Goal: Task Accomplishment & Management: Use online tool/utility

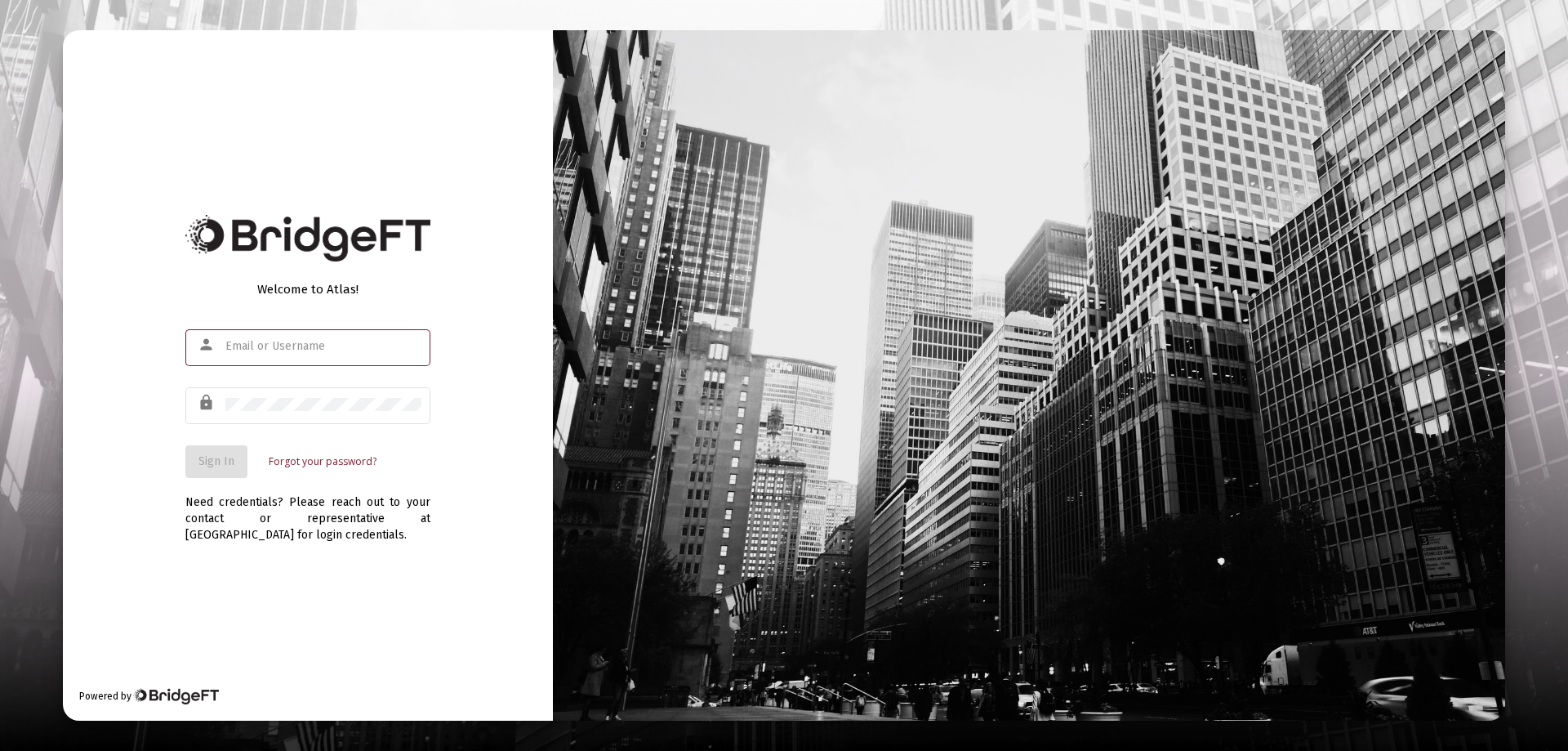
click at [260, 341] on input "text" at bounding box center [323, 347] width 196 height 13
type input "[PERSON_NAME][EMAIL_ADDRESS][DOMAIN_NAME]"
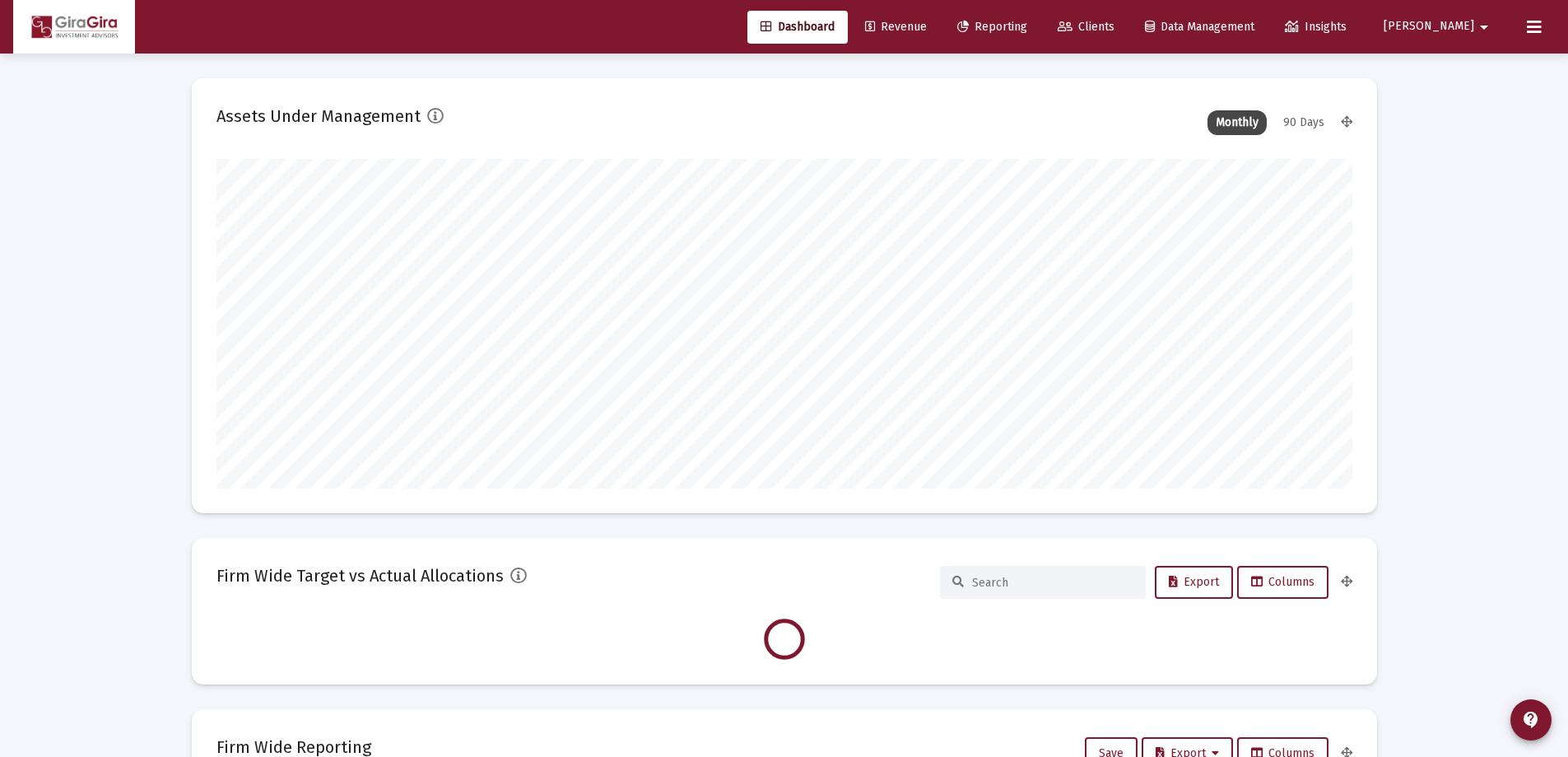
scroll to position [330, 612]
type input "[DATE]"
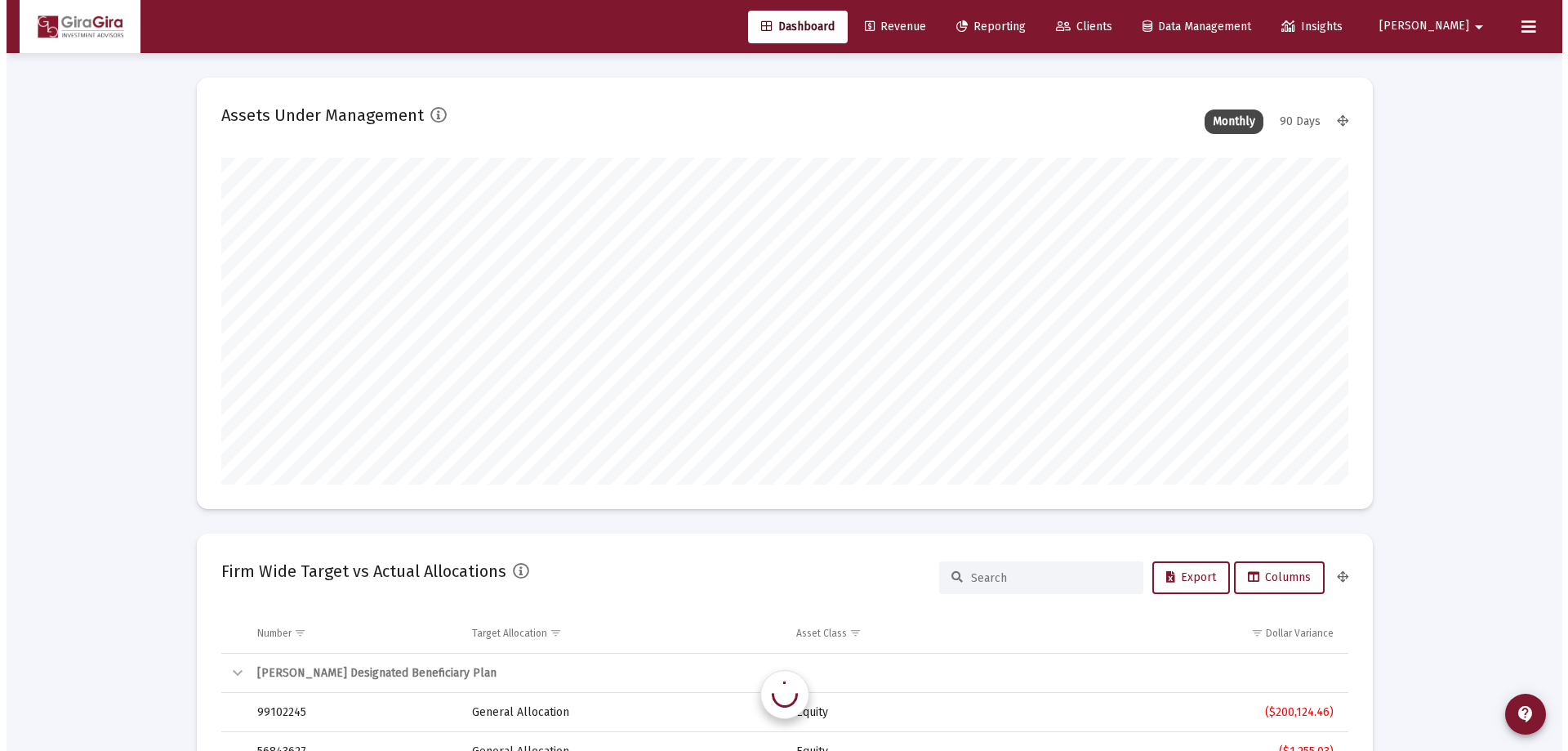
scroll to position [327, 527]
click at [1019, 26] on span "Reporting" at bounding box center [984, 26] width 69 height 14
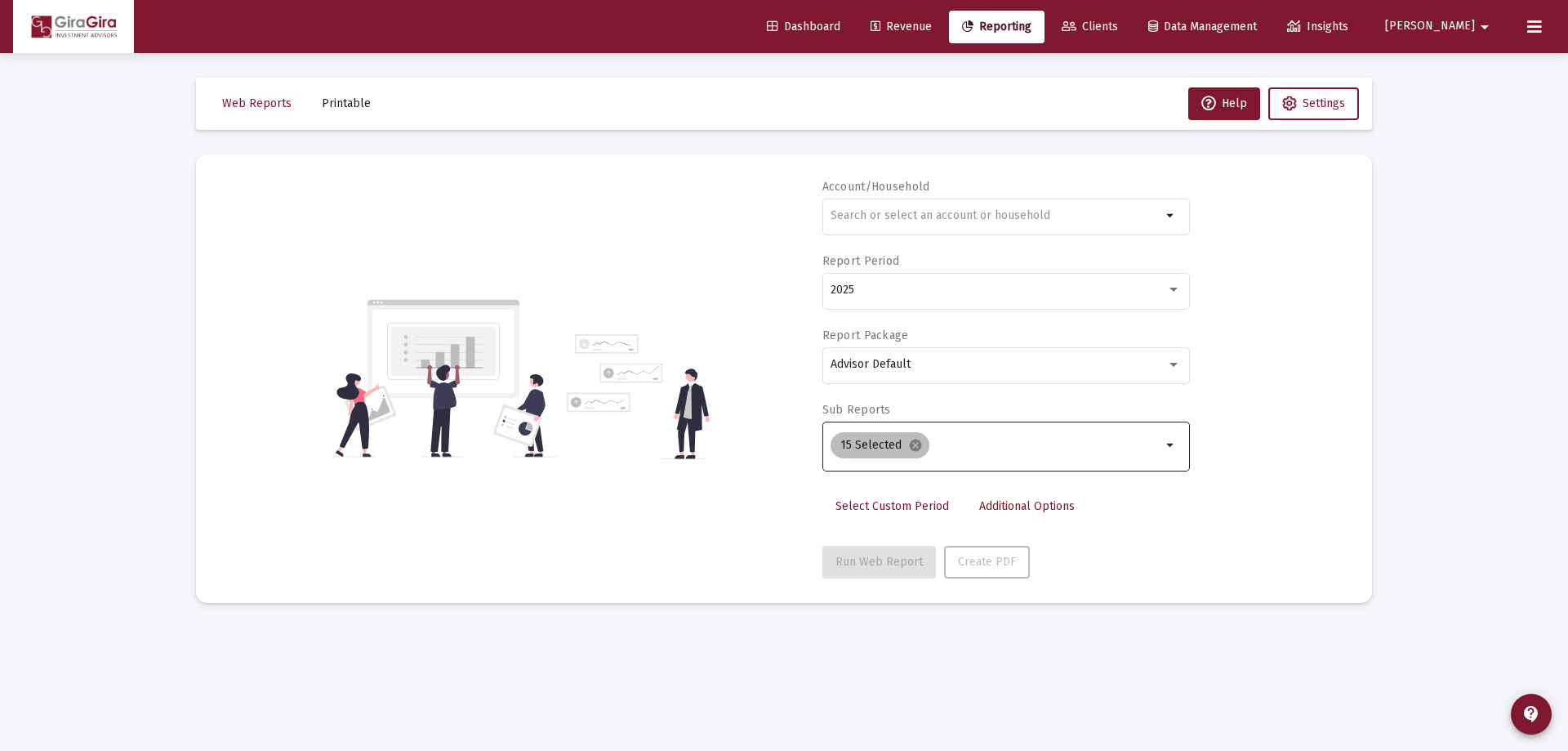
click at [912, 444] on mat-icon "cancel" at bounding box center [915, 446] width 15 height 15
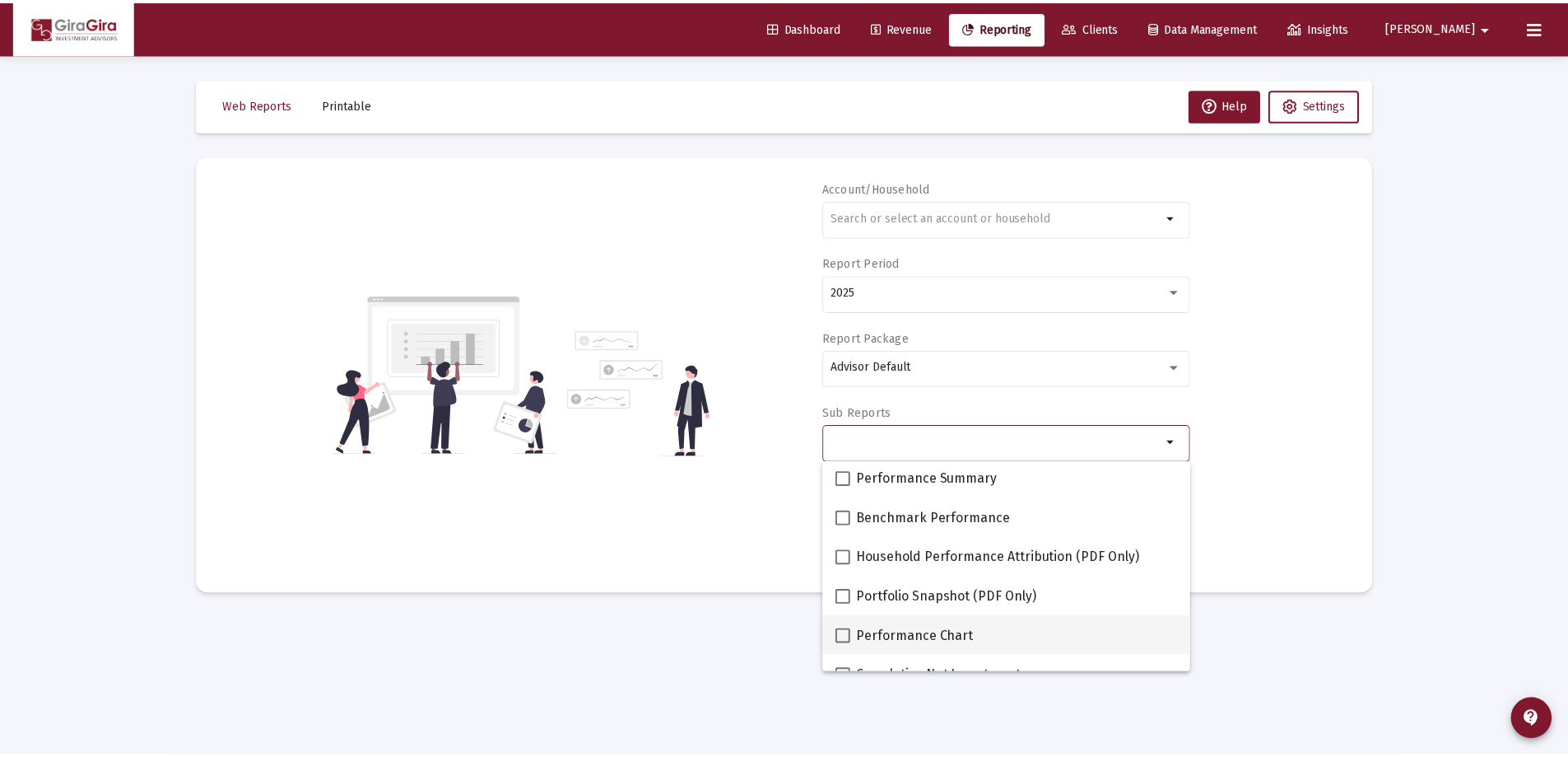
scroll to position [165, 0]
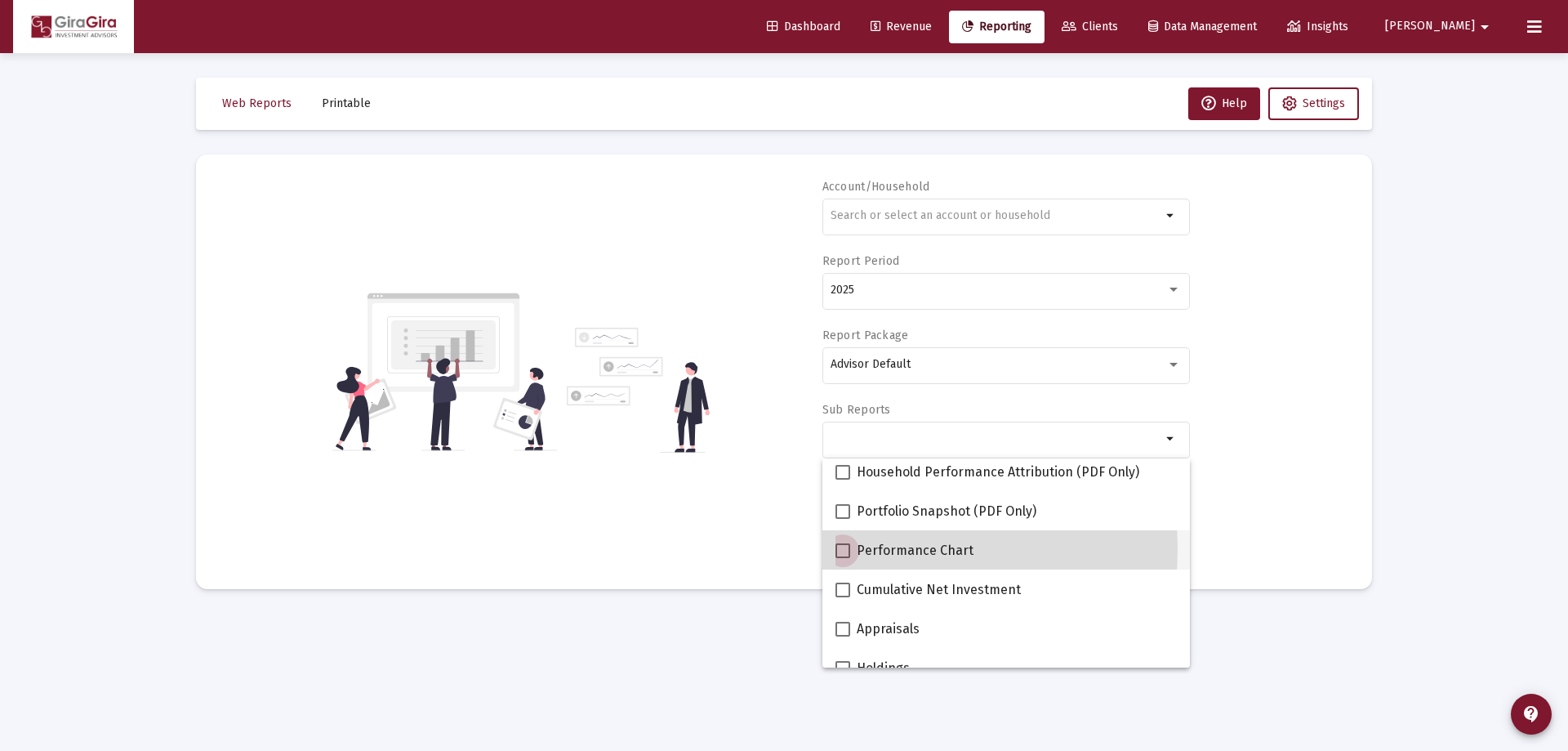
drag, startPoint x: 842, startPoint y: 549, endPoint x: 1039, endPoint y: 546, distance: 197.0
click at [845, 548] on span at bounding box center [843, 550] width 15 height 15
click at [842, 558] on input "Performance Chart" at bounding box center [842, 558] width 1 height 1
checkbox input "true"
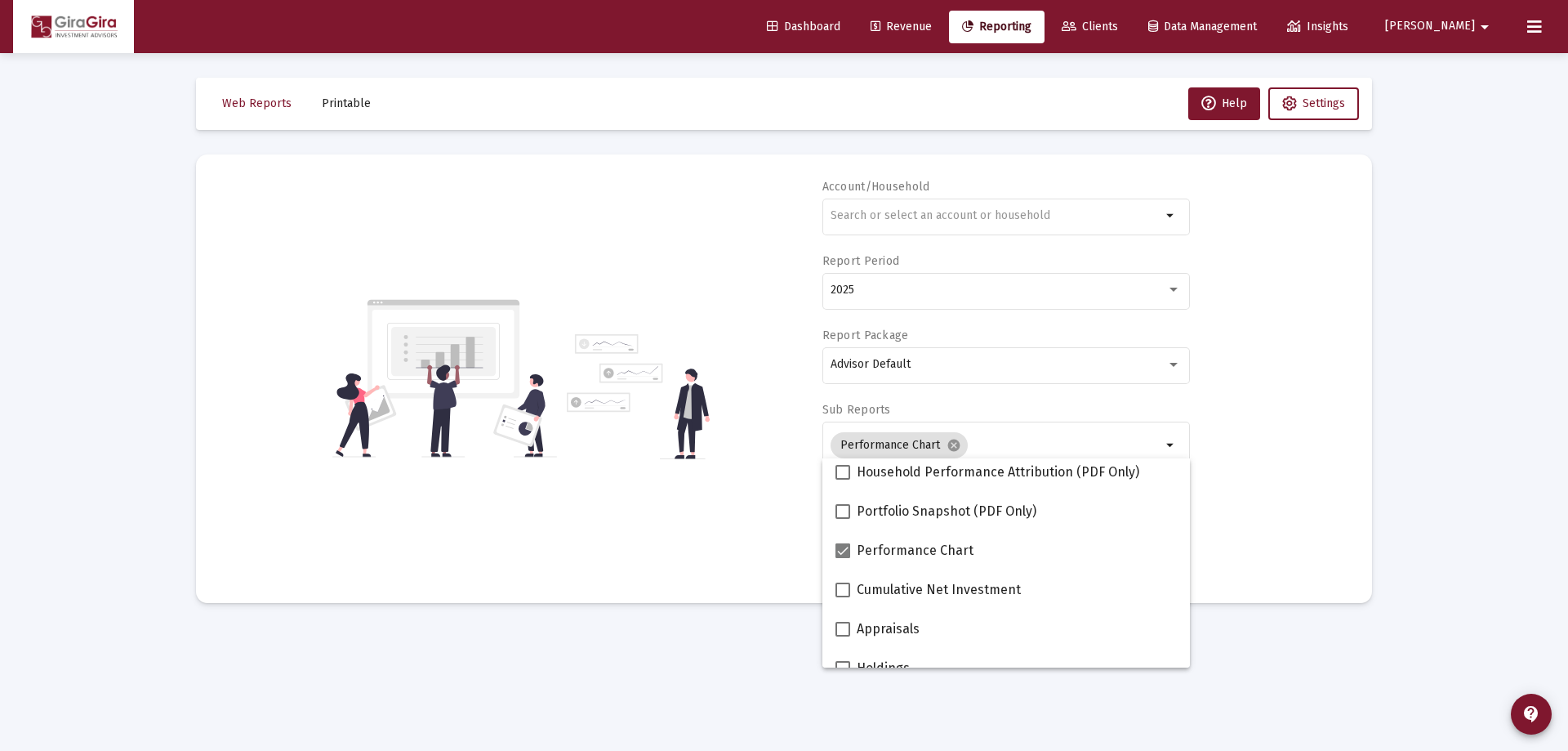
click at [1249, 511] on div "Account/Household arrow_drop_down Report Period 2025 Report Package Advisor Def…" at bounding box center [784, 378] width 1127 height 400
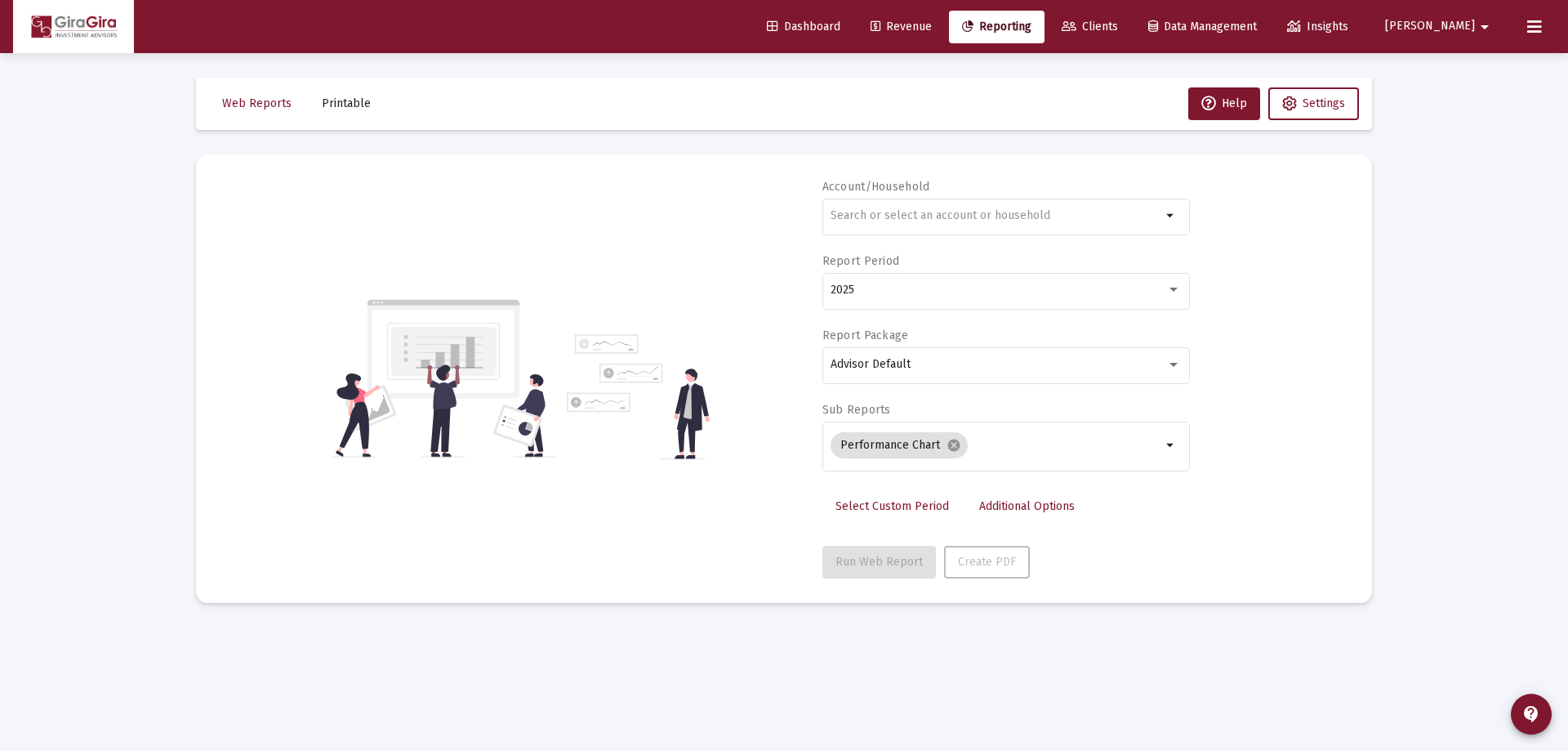
click at [1002, 506] on span "Additional Options" at bounding box center [1026, 505] width 95 height 14
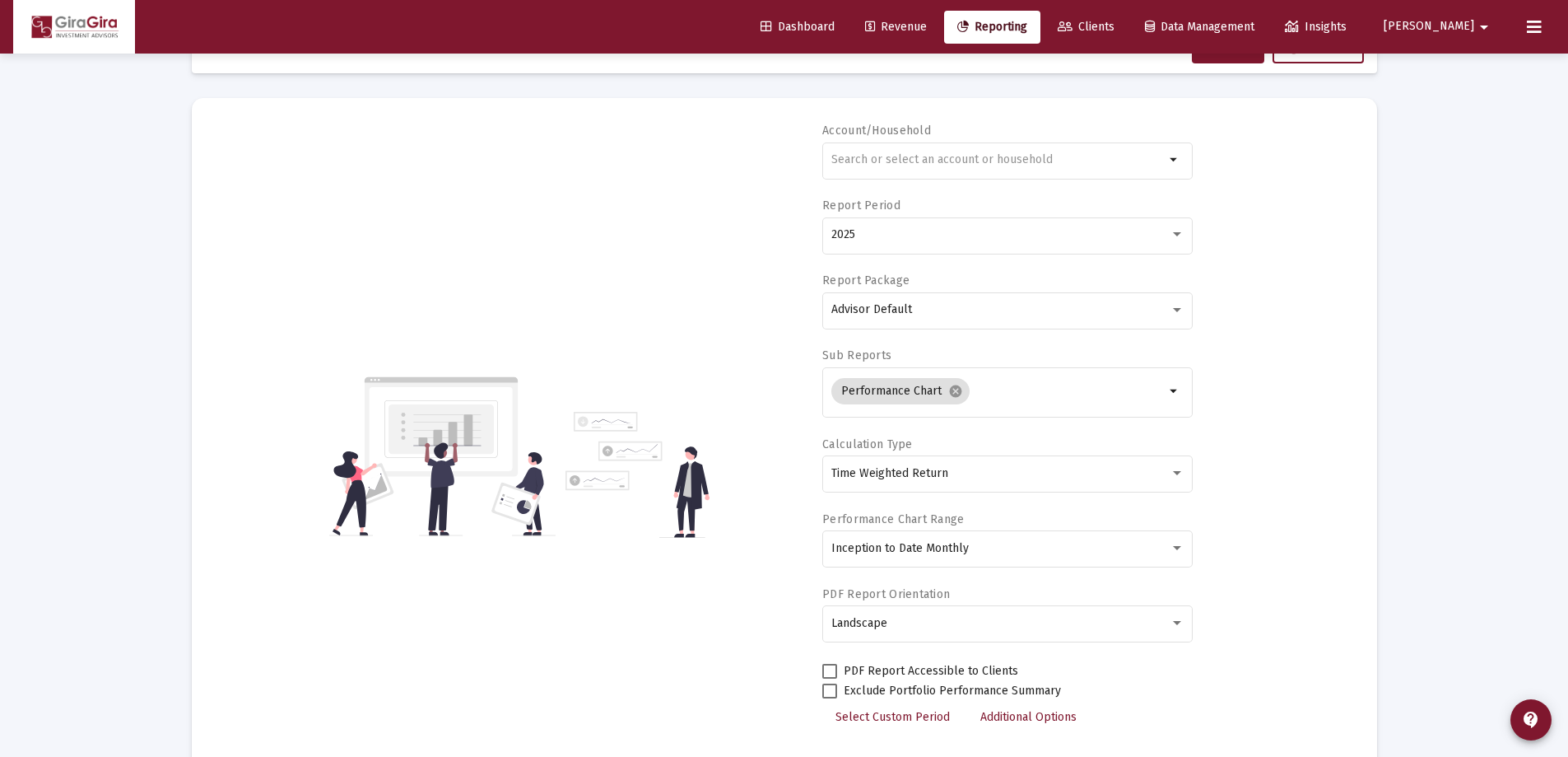
scroll to position [82, 0]
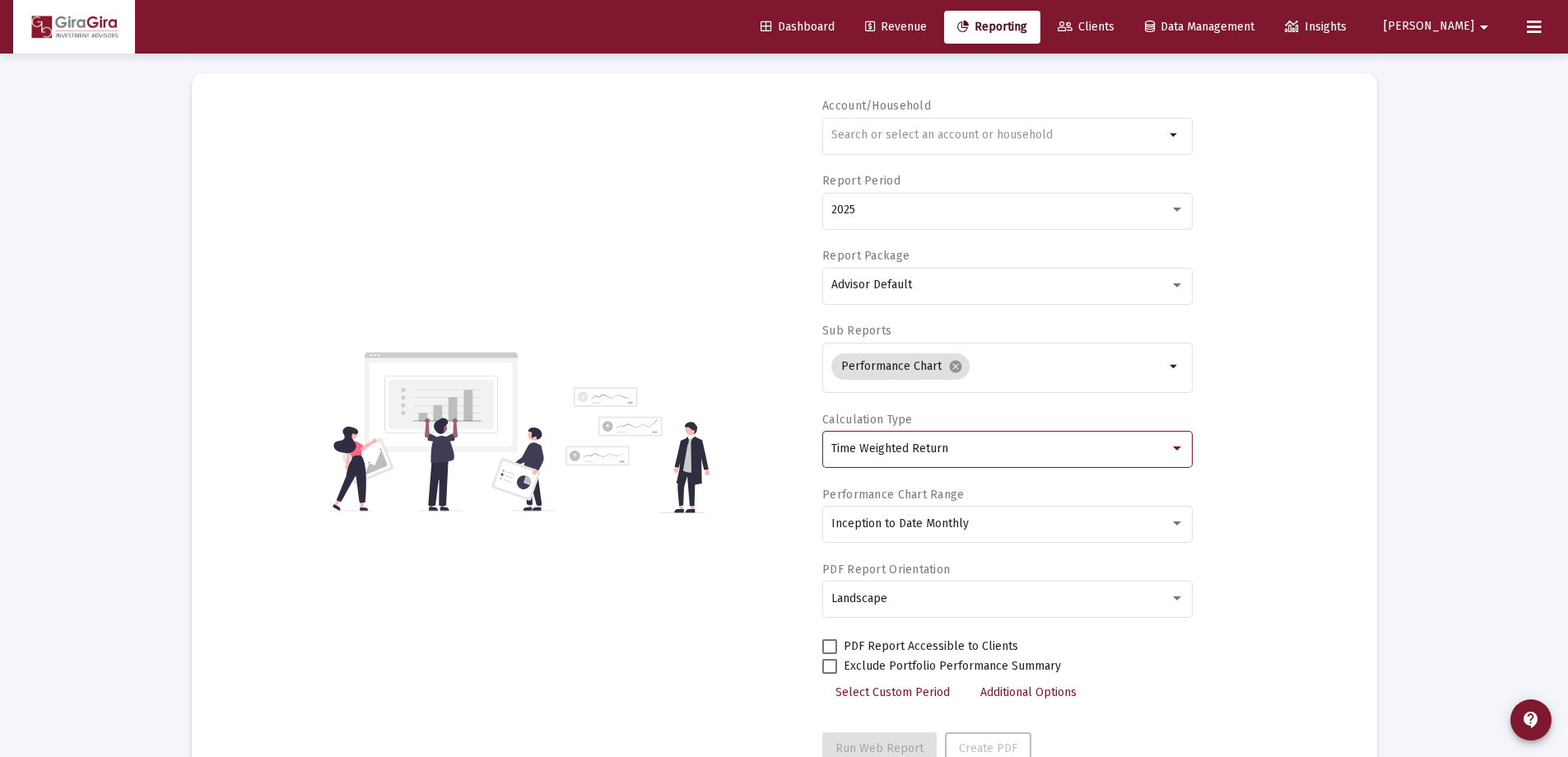
click at [920, 452] on span "Time Weighted Return" at bounding box center [889, 448] width 117 height 14
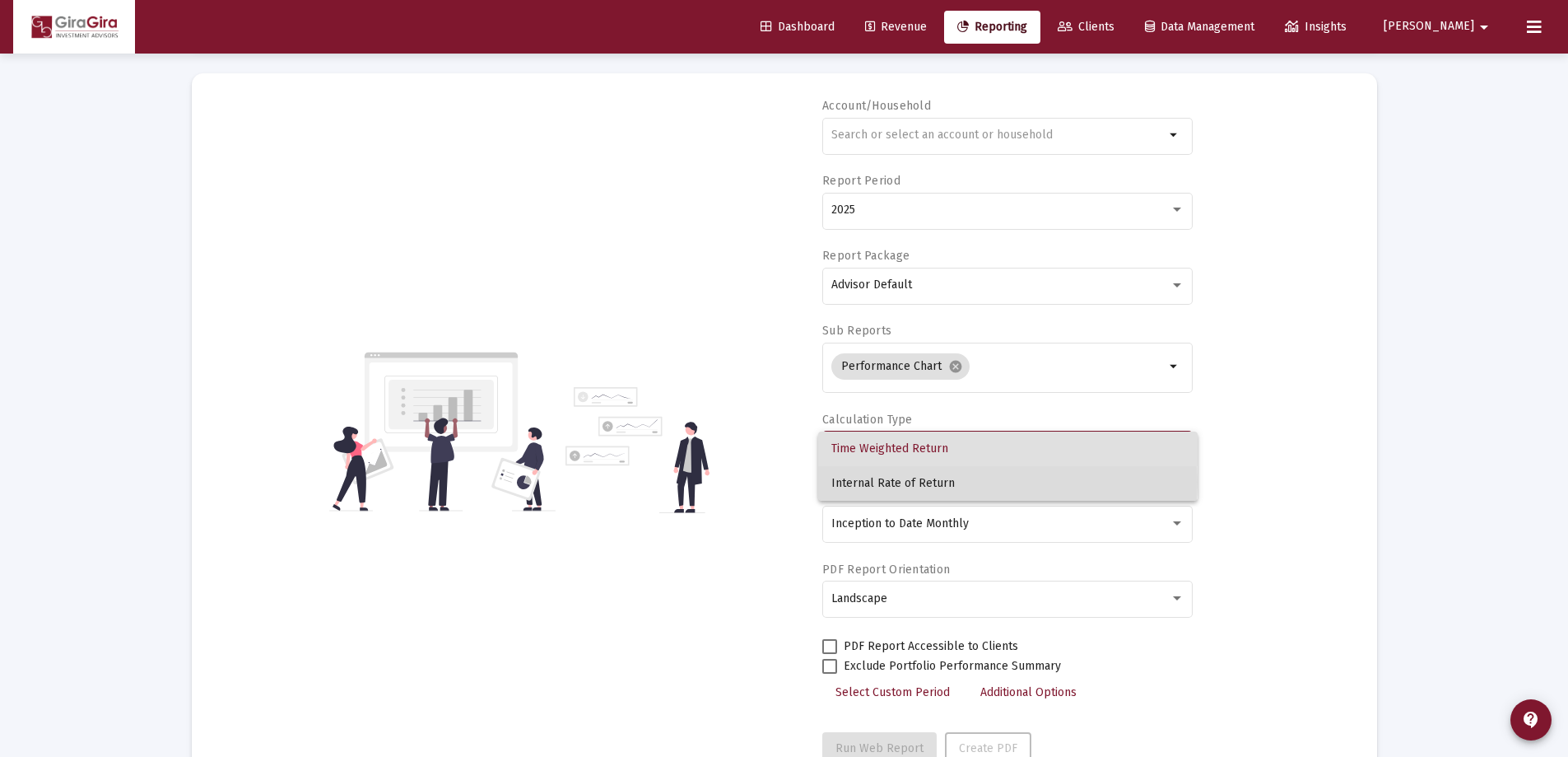
click at [905, 482] on span "Internal Rate of Return" at bounding box center [1007, 483] width 353 height 35
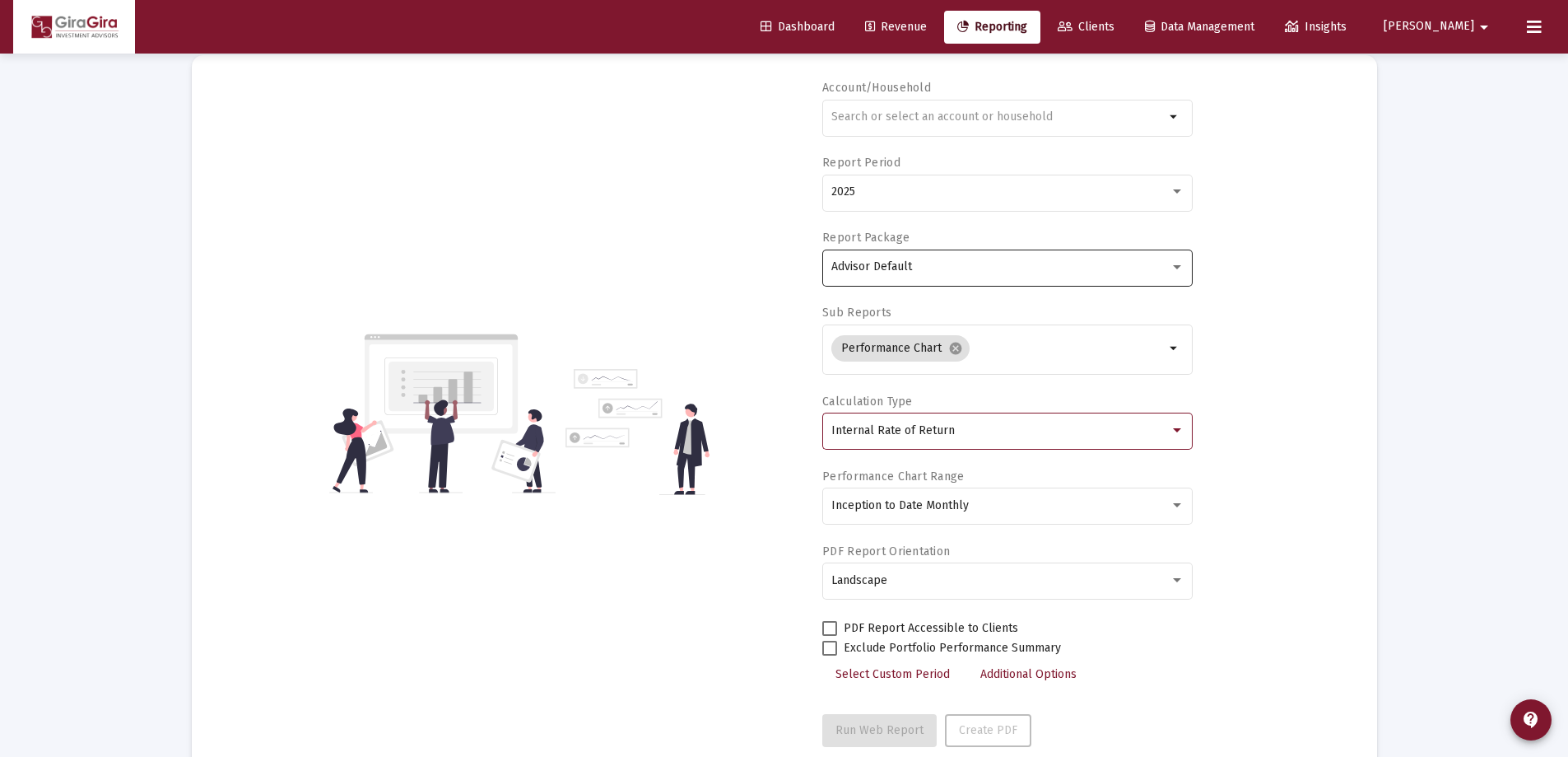
scroll to position [0, 0]
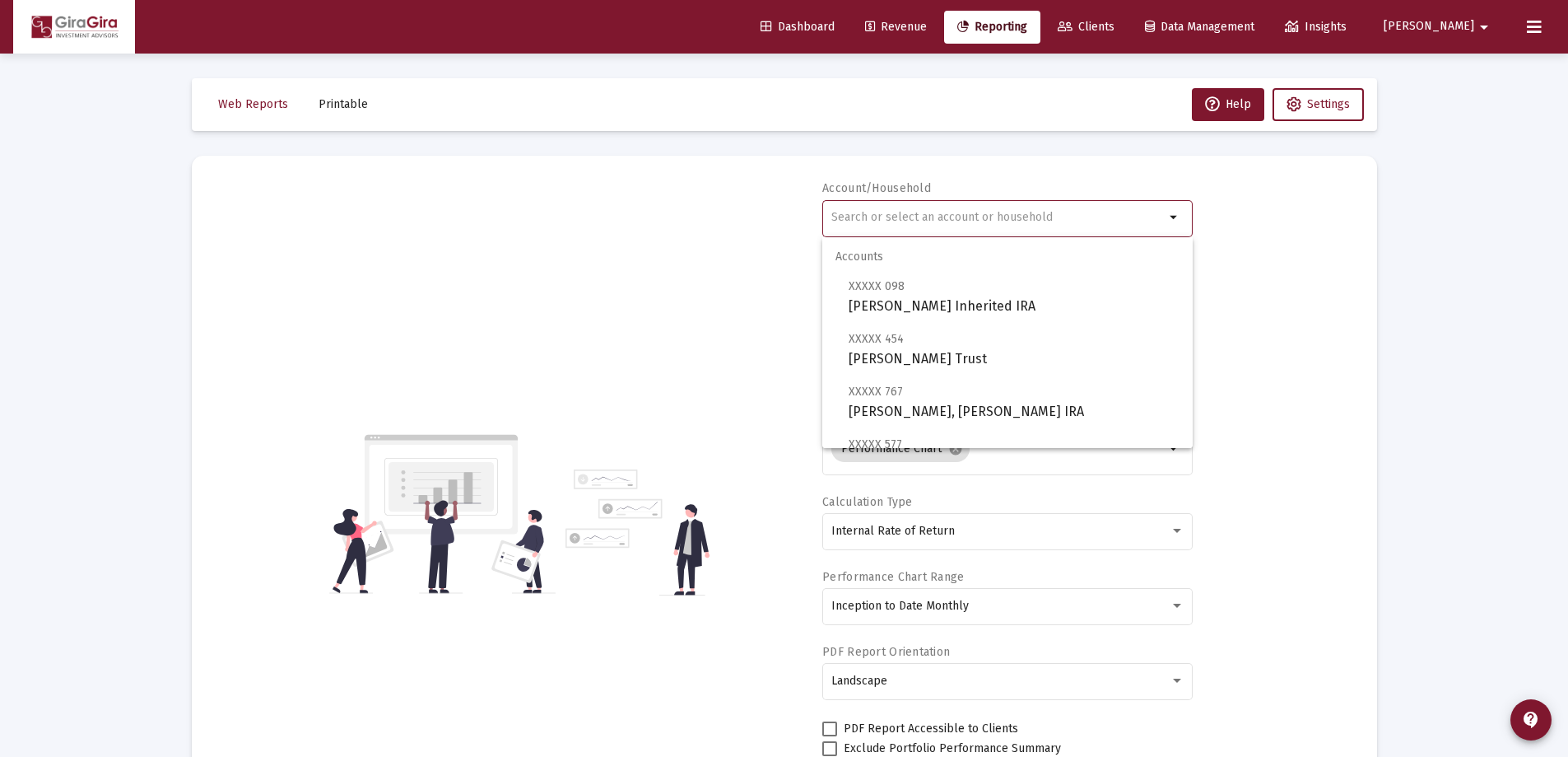
click at [851, 214] on input "text" at bounding box center [998, 217] width 333 height 13
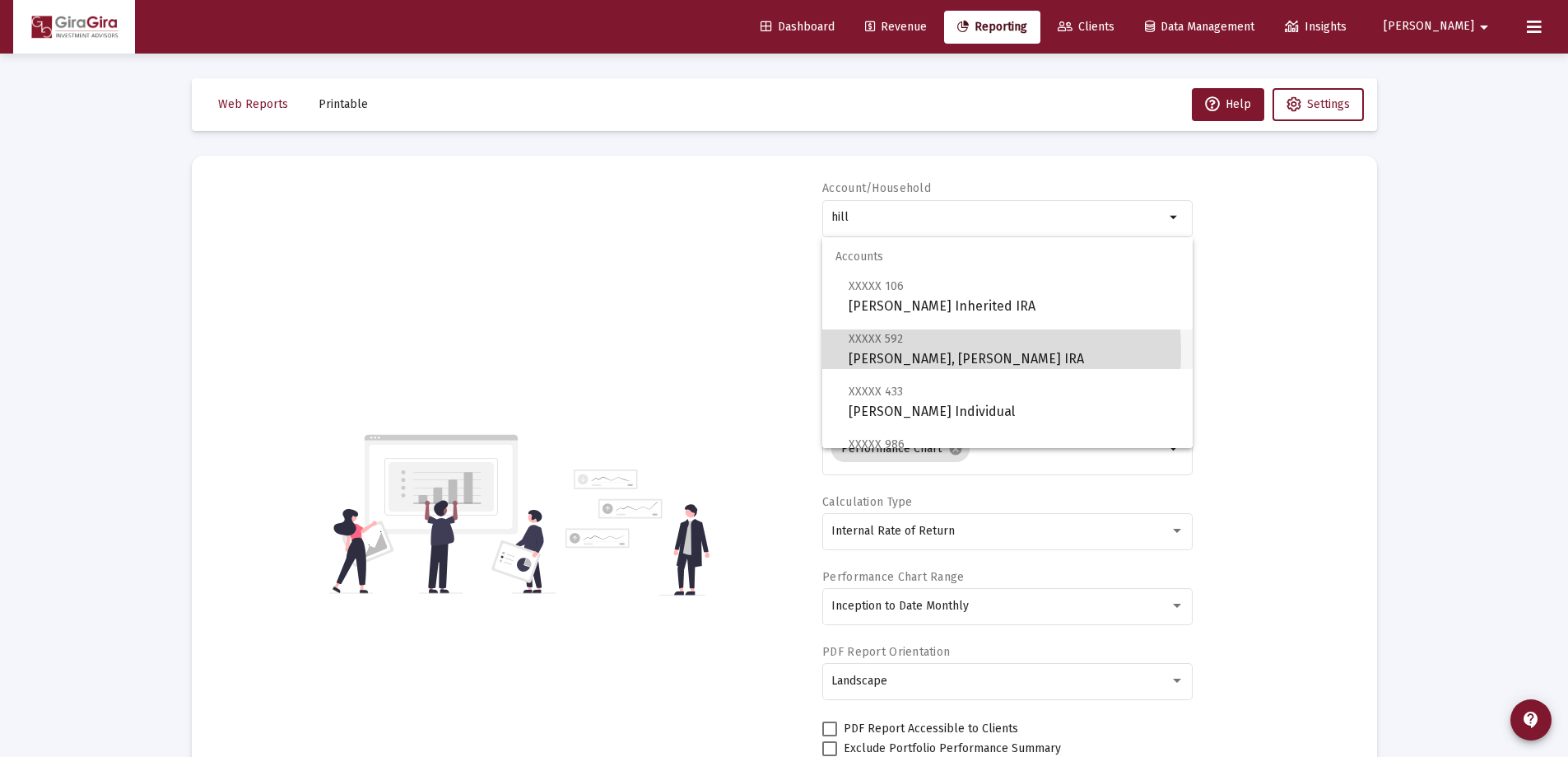
click at [914, 350] on span "XXXXX [STREET_ADDRESS][PERSON_NAME][PERSON_NAME] IRA" at bounding box center [1015, 348] width 331 height 40
type input "[PERSON_NAME], [PERSON_NAME] IRA"
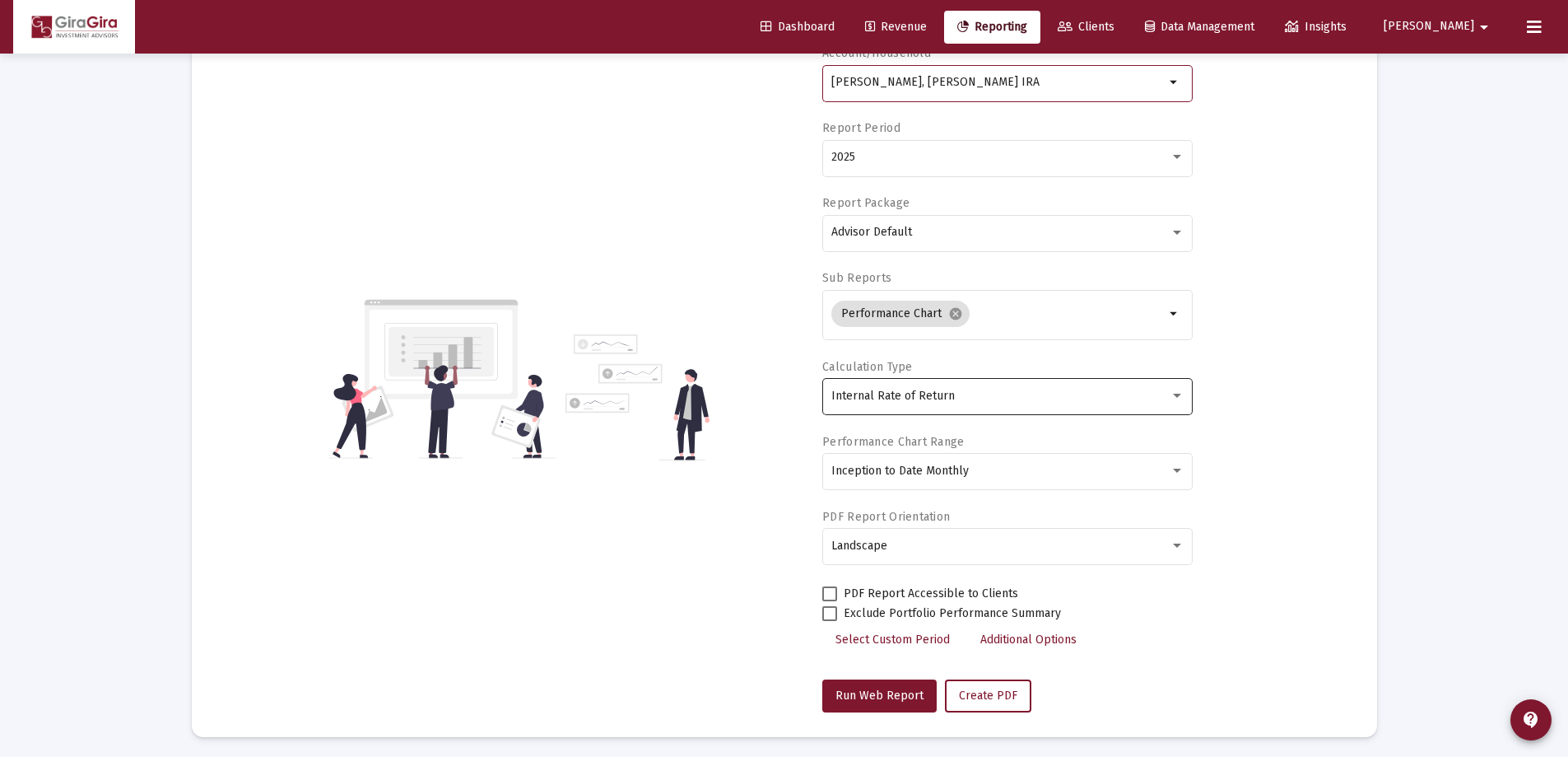
scroll to position [140, 0]
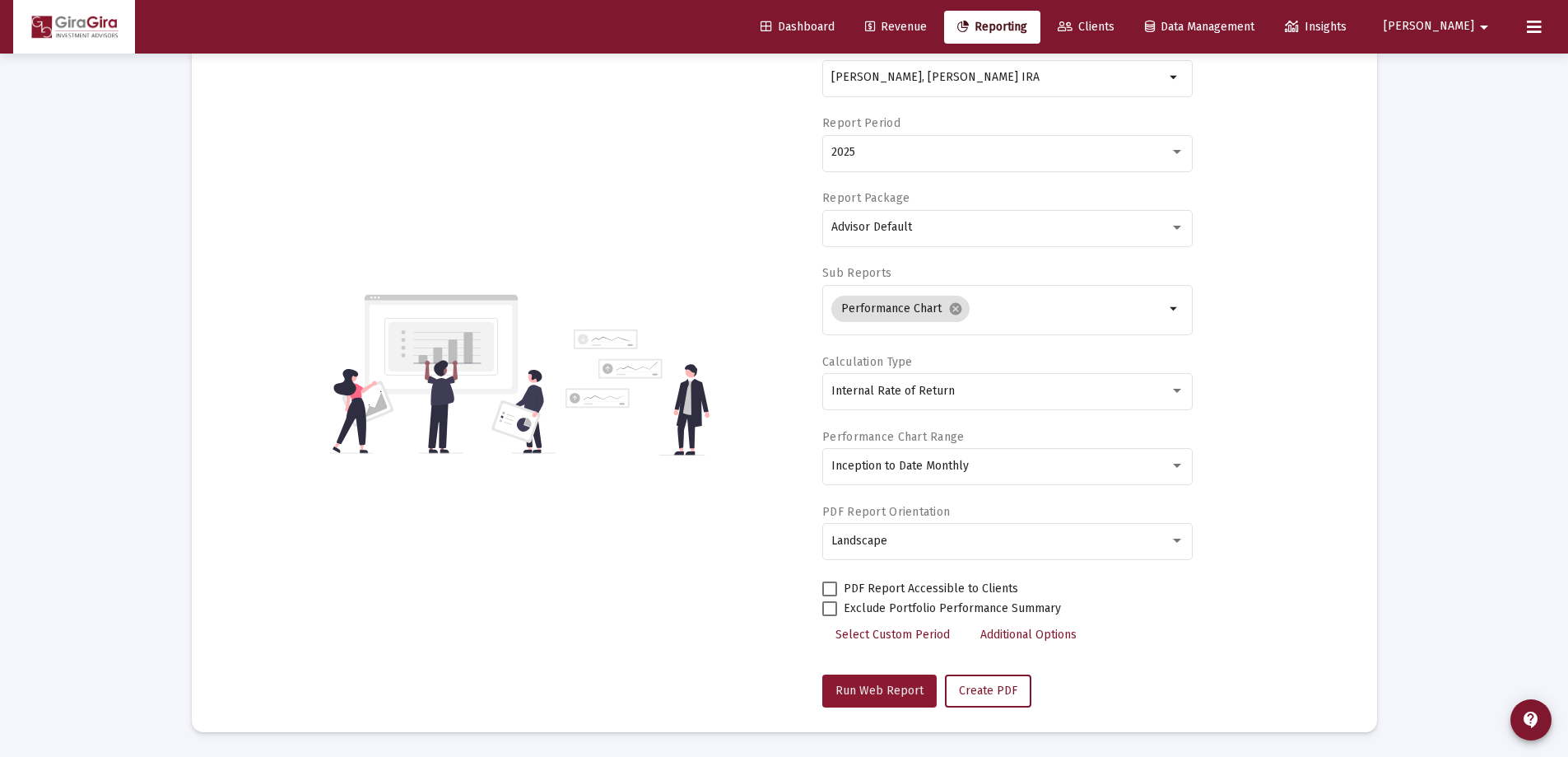
click at [875, 688] on span "Run Web Report" at bounding box center [880, 690] width 88 height 14
select select "View all"
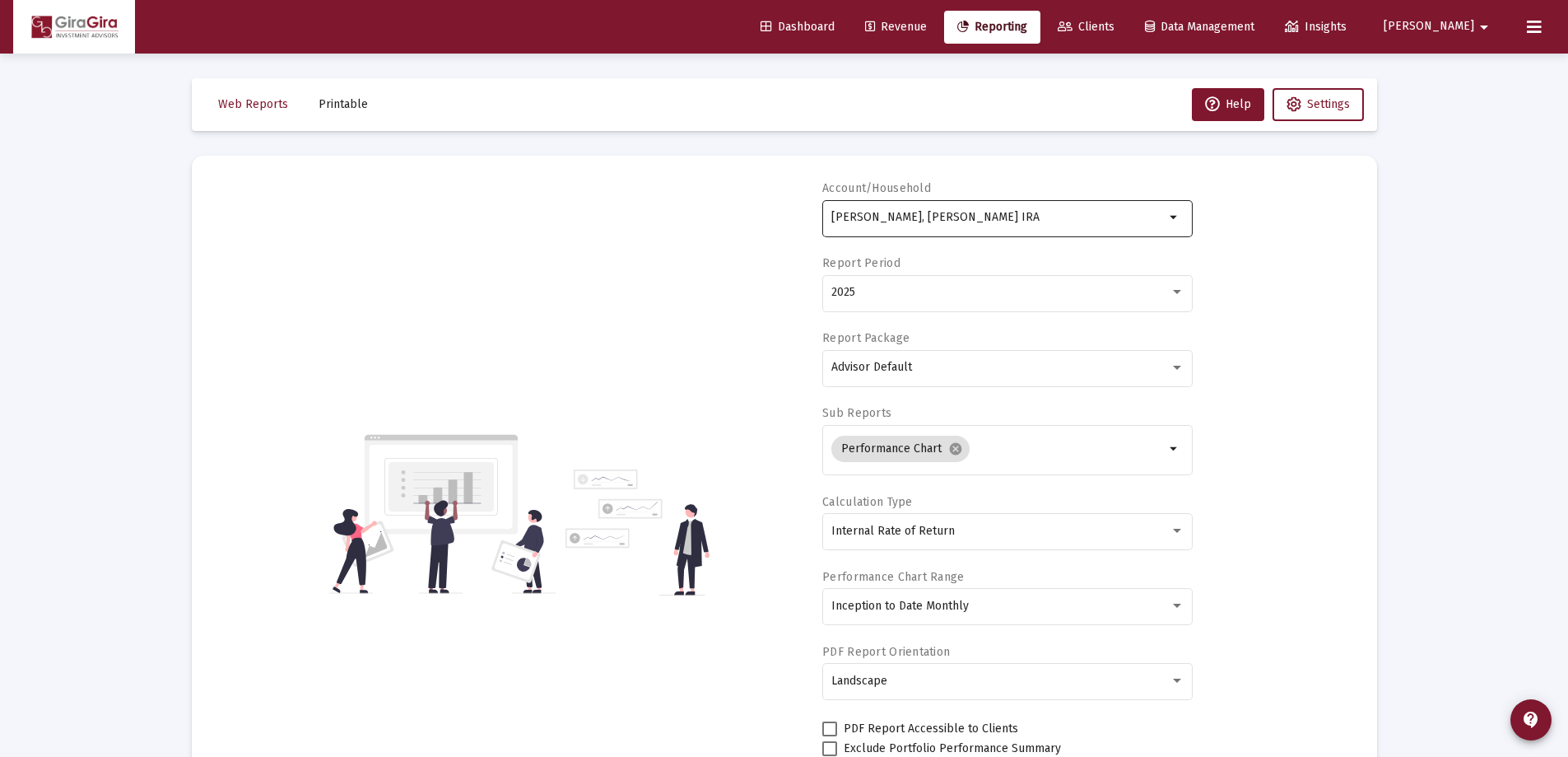
click at [916, 217] on input "[PERSON_NAME], [PERSON_NAME] IRA" at bounding box center [998, 217] width 333 height 13
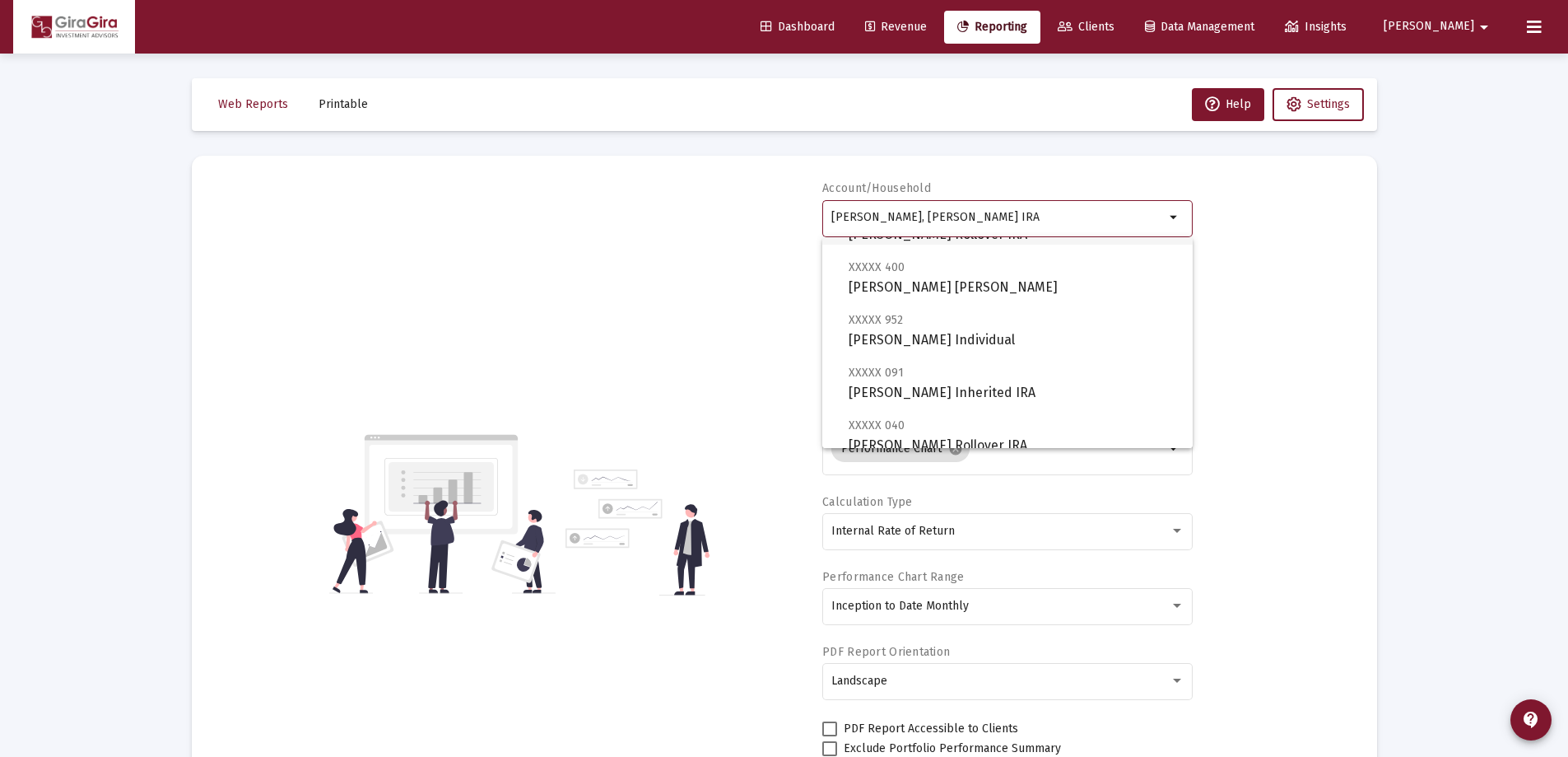
scroll to position [247, 0]
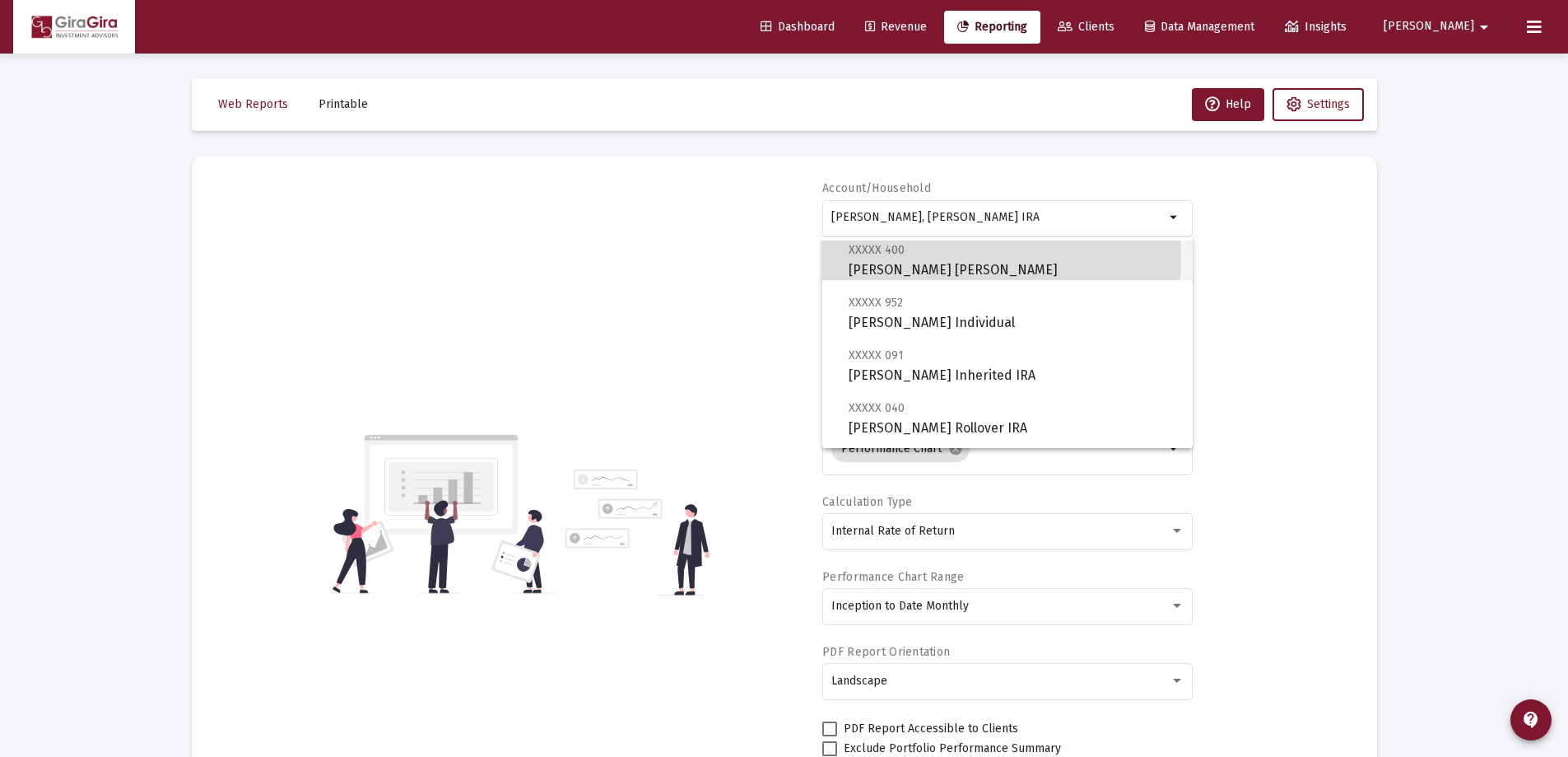
click at [884, 255] on span "XXXXX 400" at bounding box center [876, 250] width 56 height 14
type input "[PERSON_NAME] [PERSON_NAME]"
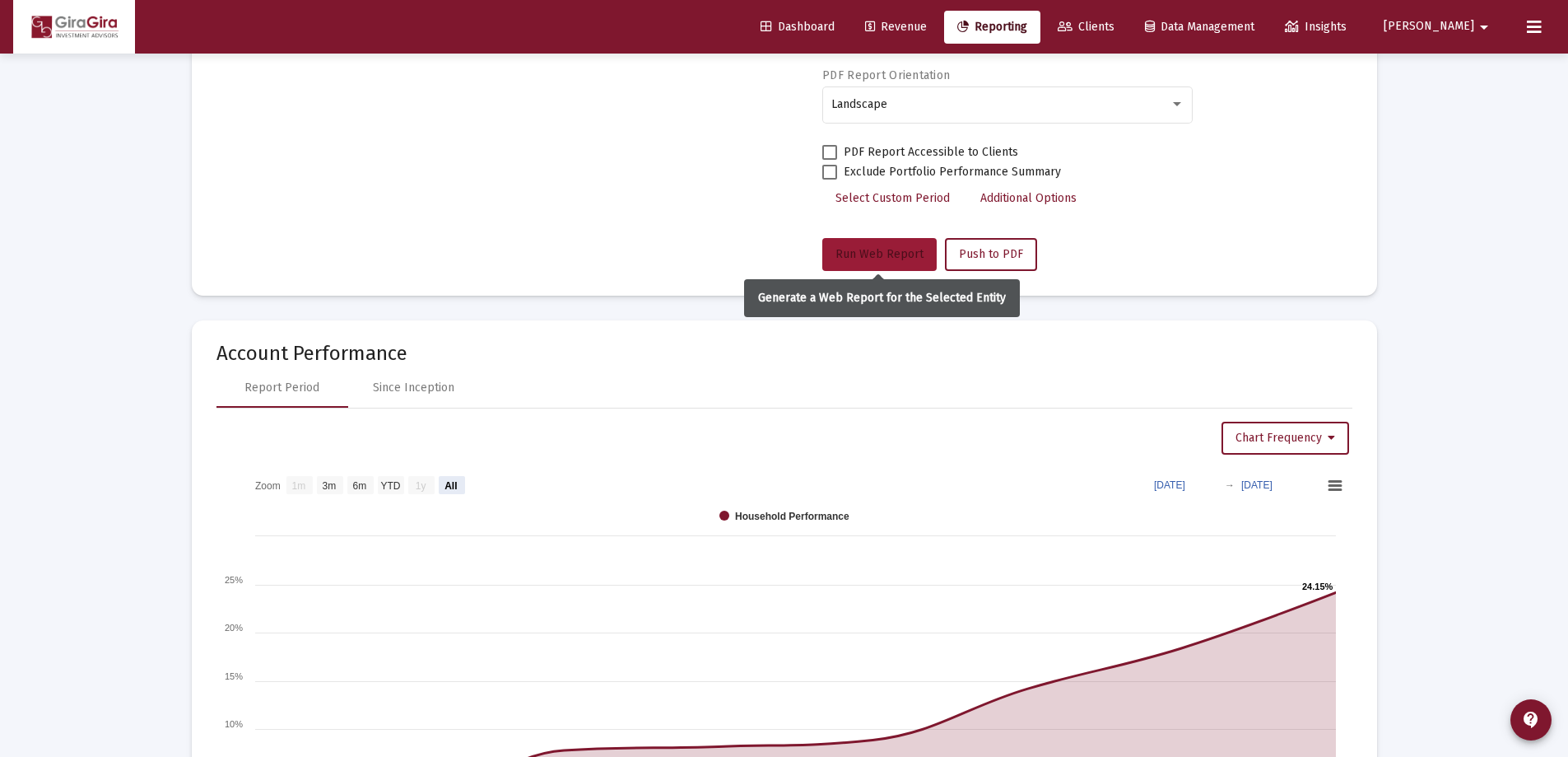
click at [874, 252] on span "Run Web Report" at bounding box center [880, 253] width 88 height 14
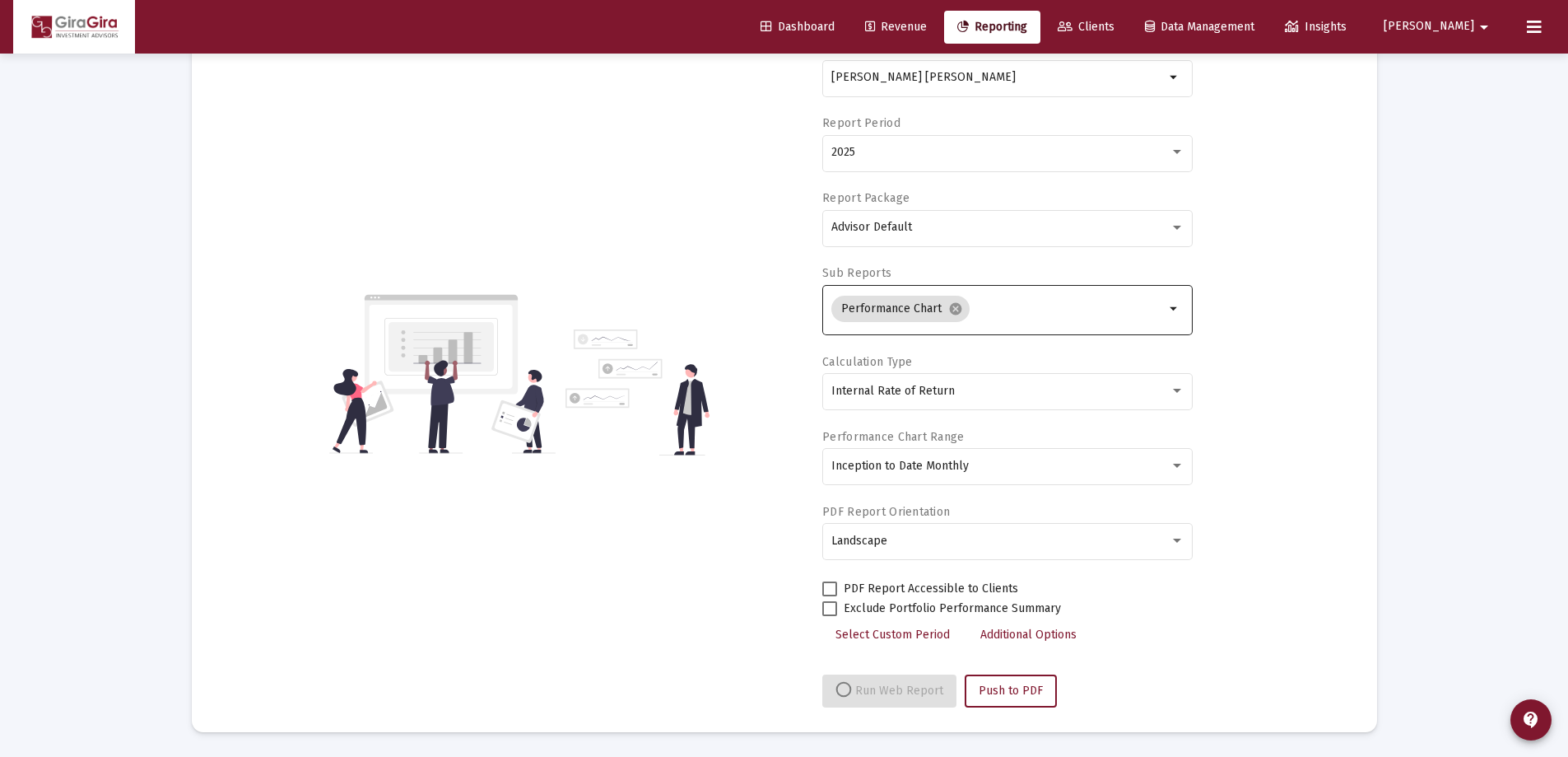
select select "View all"
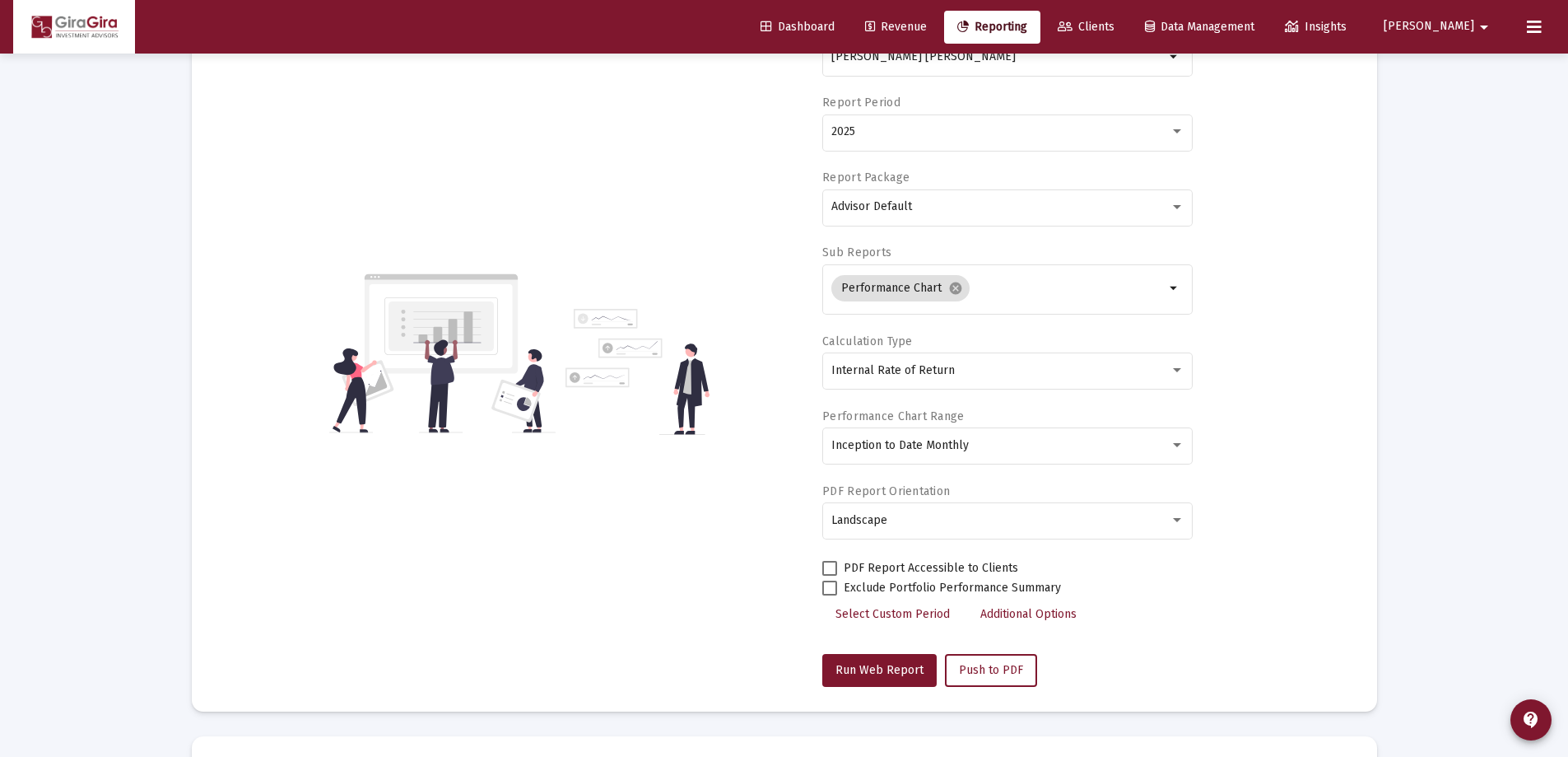
scroll to position [0, 0]
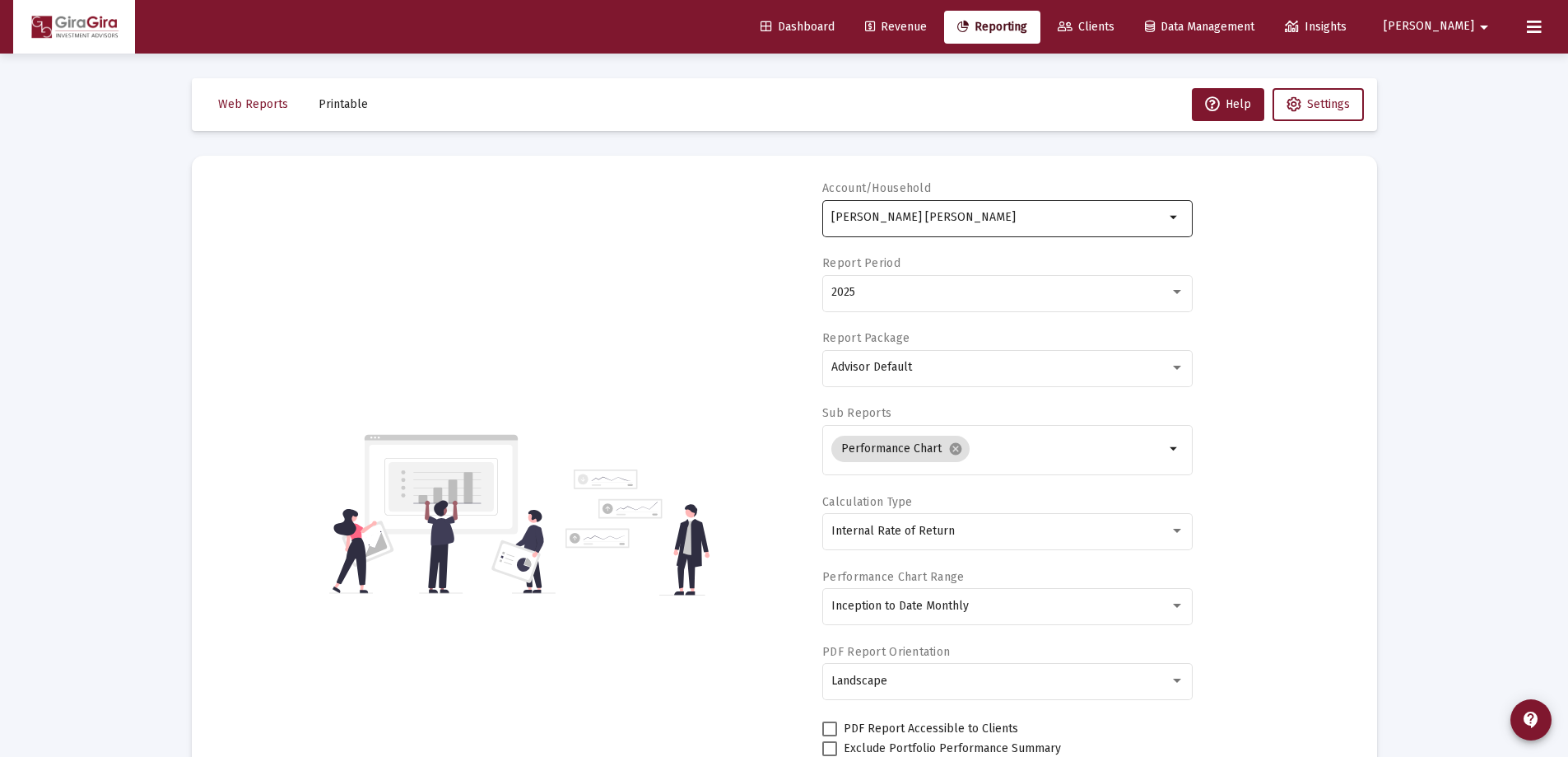
click at [871, 216] on input "[PERSON_NAME] [PERSON_NAME]" at bounding box center [998, 217] width 333 height 13
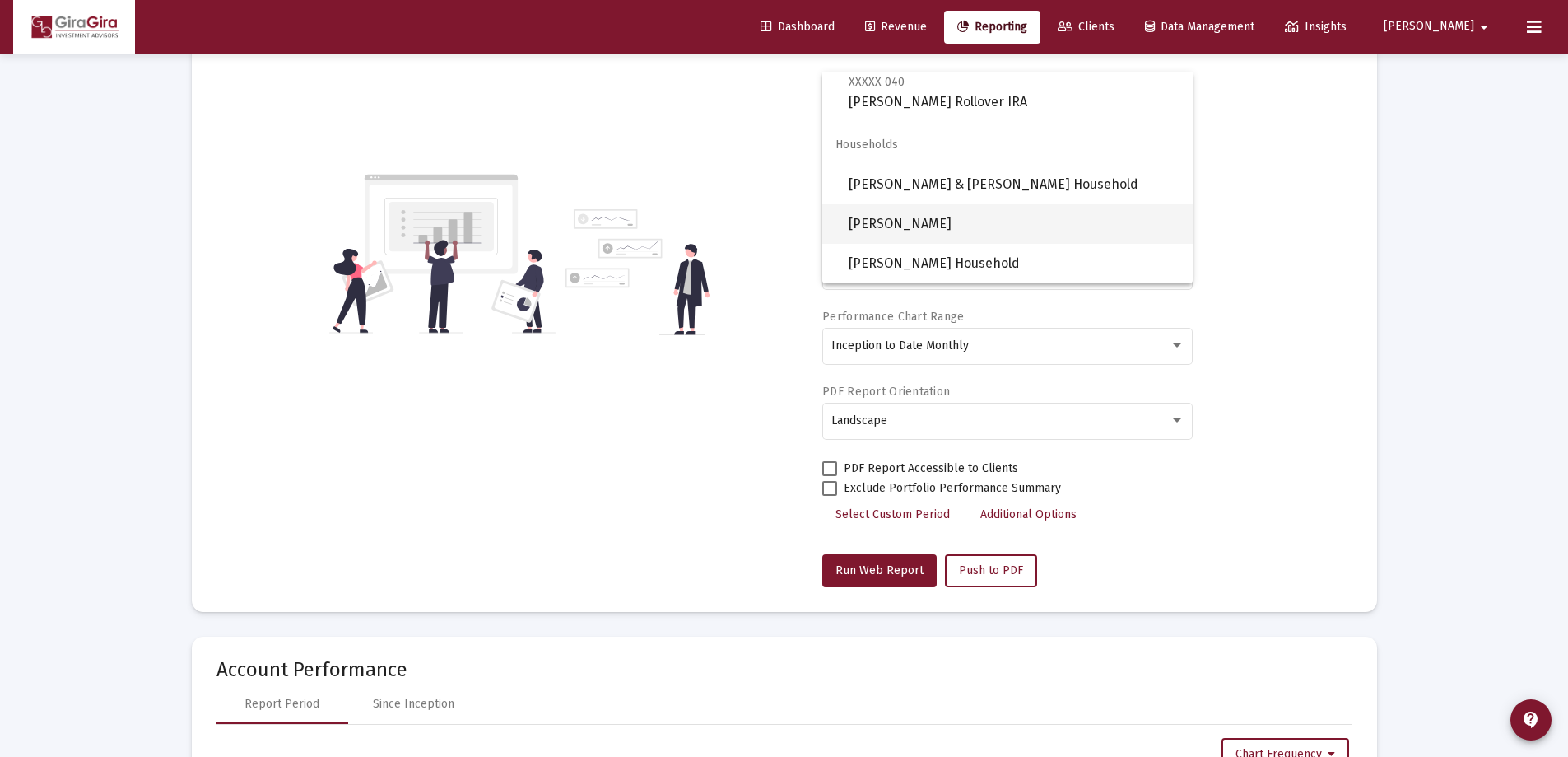
scroll to position [165, 0]
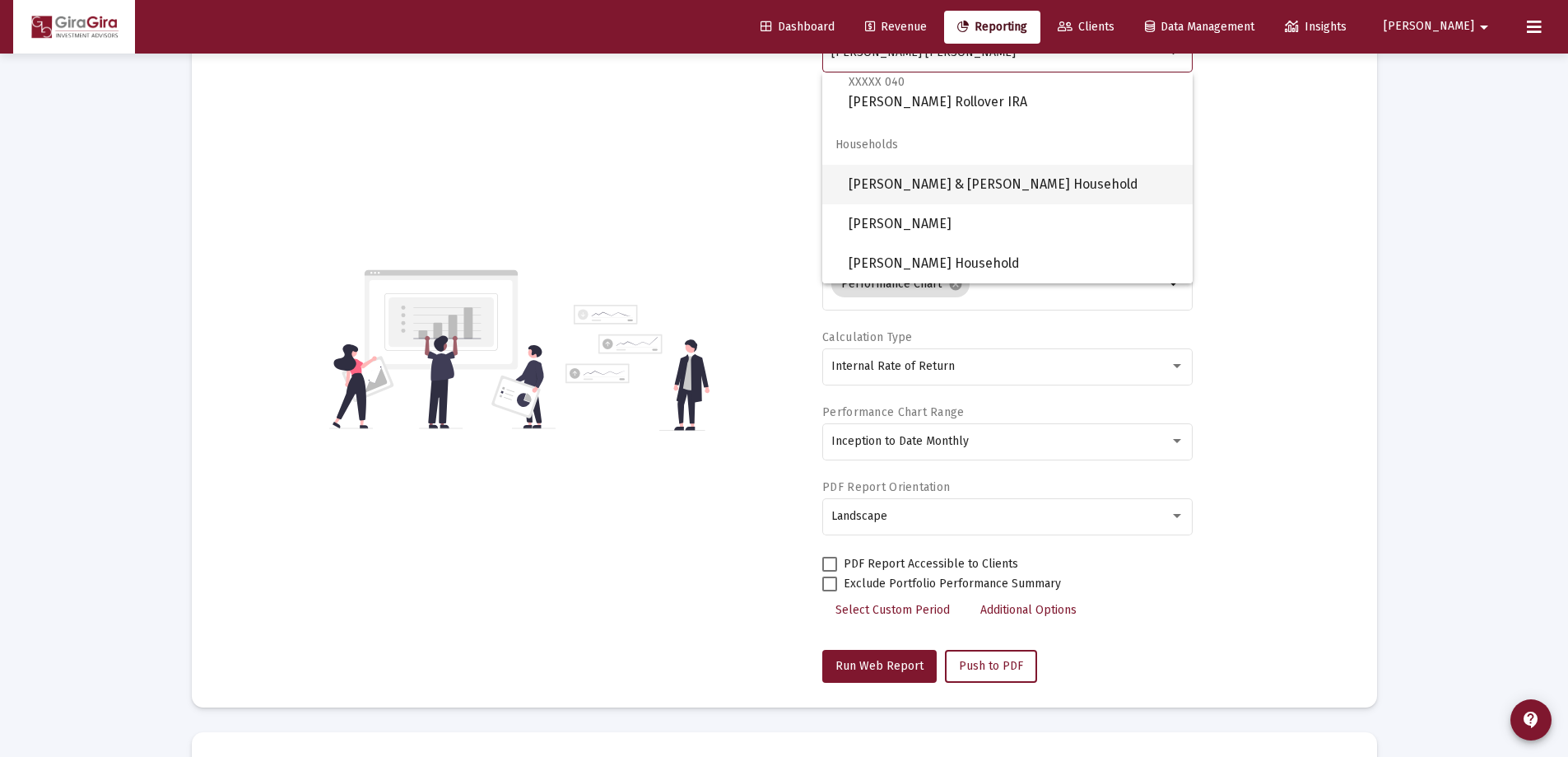
click at [929, 180] on span "[PERSON_NAME] & [PERSON_NAME] Household" at bounding box center [1015, 185] width 331 height 40
type input "[PERSON_NAME] & [PERSON_NAME] Household"
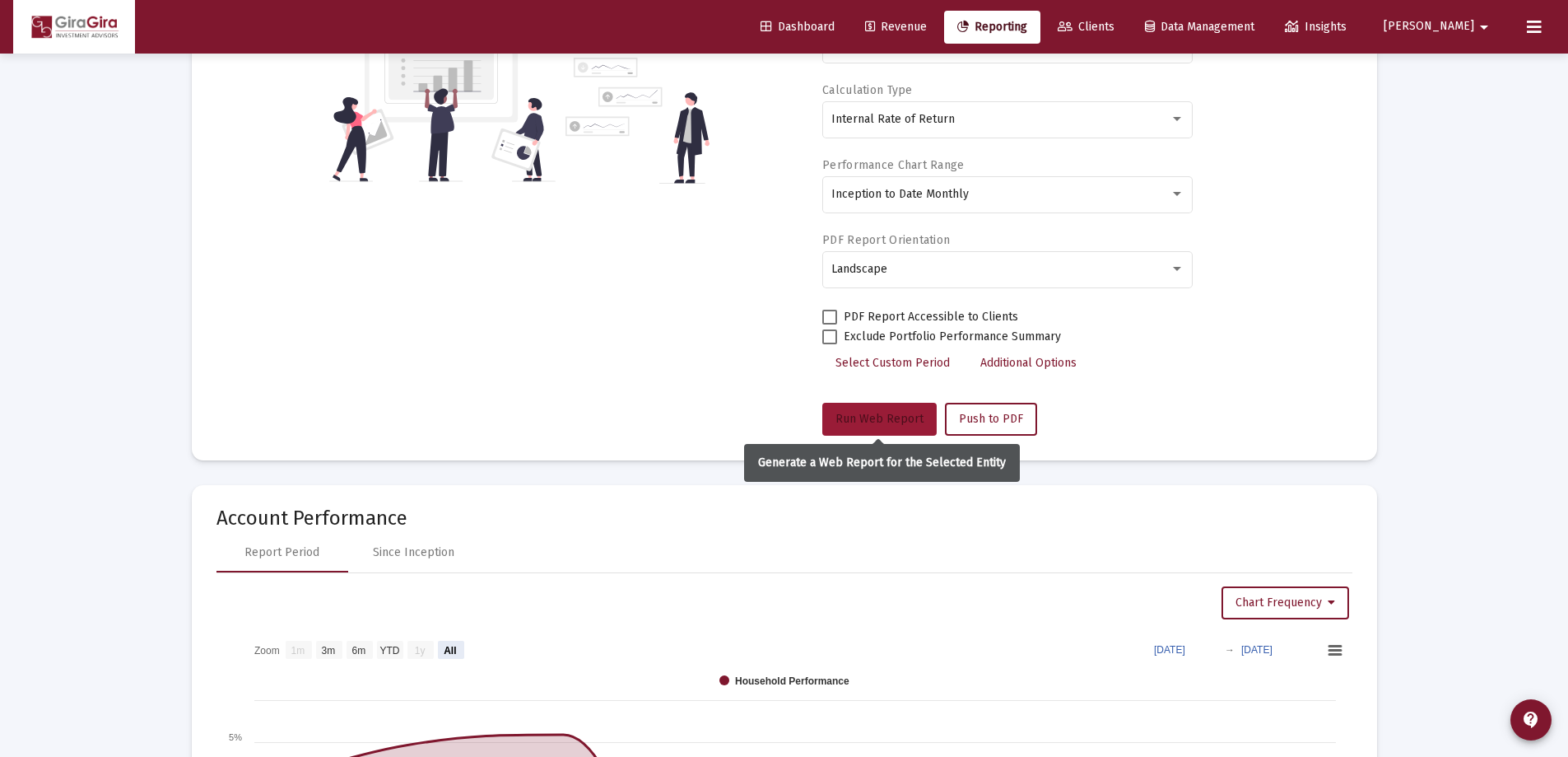
click at [893, 412] on span "Run Web Report" at bounding box center [880, 418] width 88 height 14
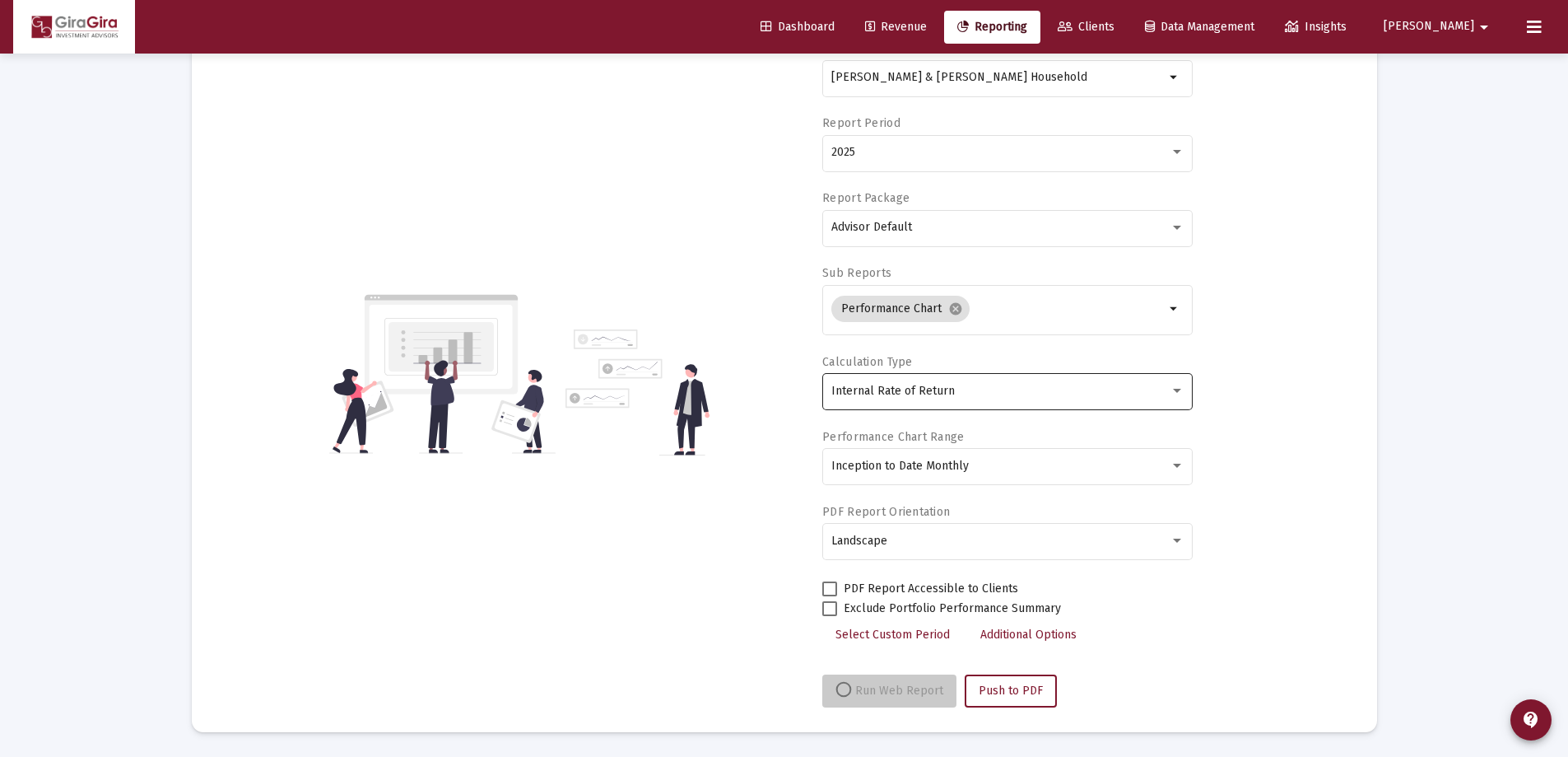
scroll to position [140, 0]
select select "View all"
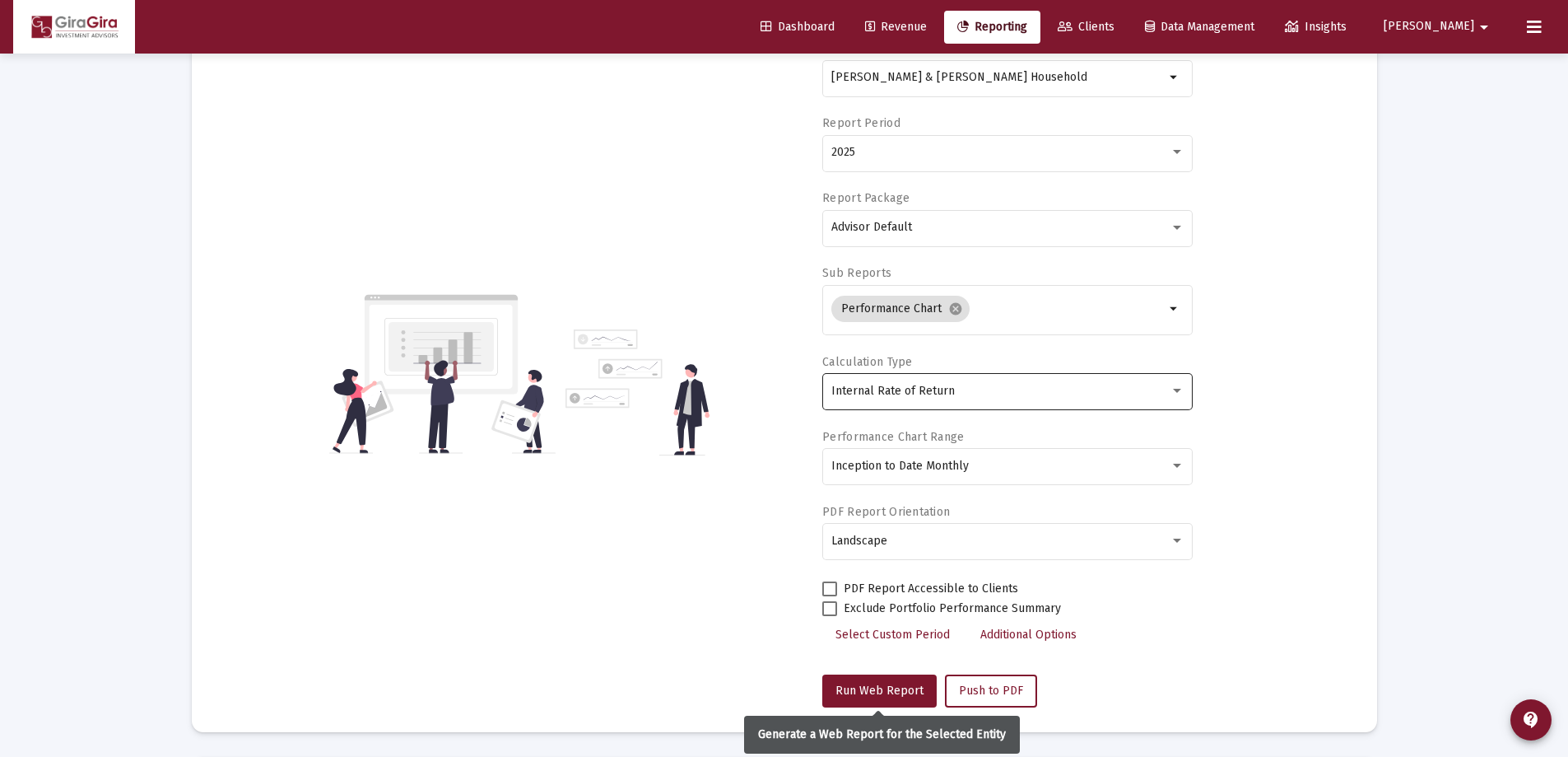
scroll to position [411, 0]
